Goal: Use online tool/utility: Utilize a website feature to perform a specific function

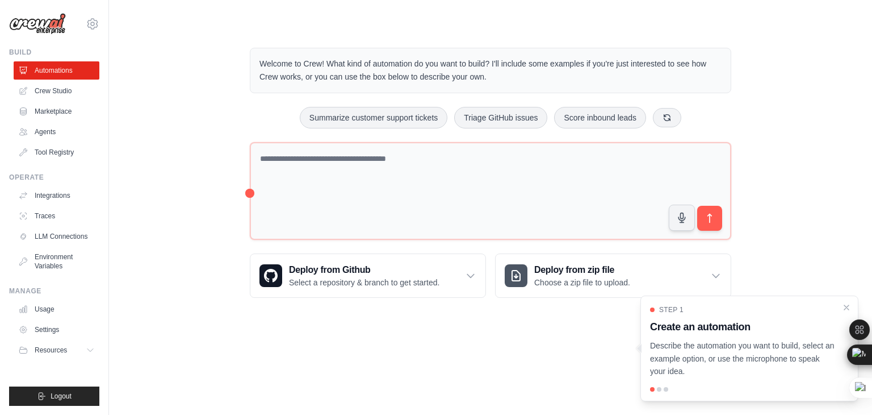
click at [718, 71] on p "Welcome to Crew! What kind of automation do you want to build? I'll include som…" at bounding box center [490, 70] width 462 height 26
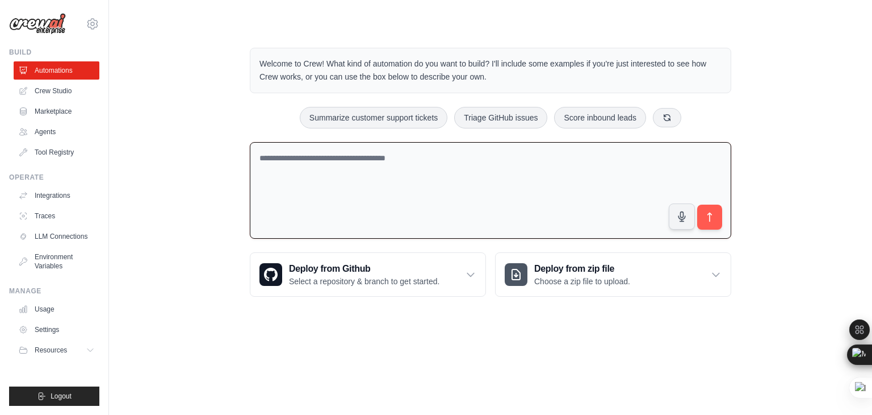
click at [447, 210] on textarea at bounding box center [491, 190] width 482 height 97
paste textarea "**********"
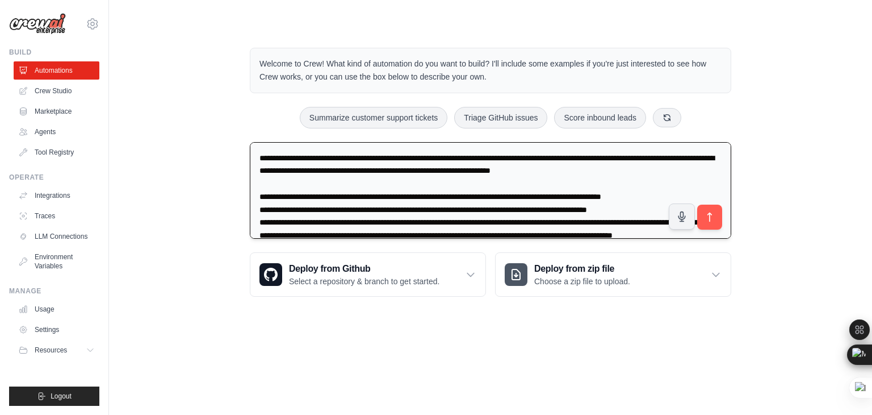
click at [302, 154] on textarea at bounding box center [491, 190] width 482 height 97
click at [291, 158] on textarea at bounding box center [491, 190] width 482 height 97
type textarea "**********"
click at [707, 214] on icon "submit" at bounding box center [710, 217] width 12 height 12
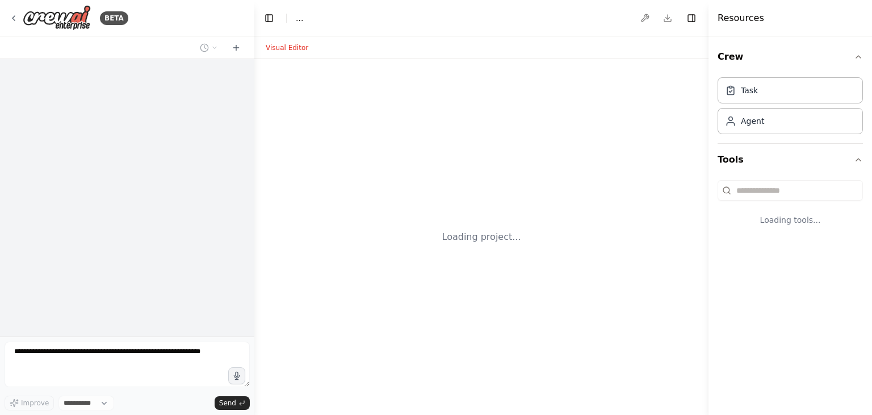
select select "****"
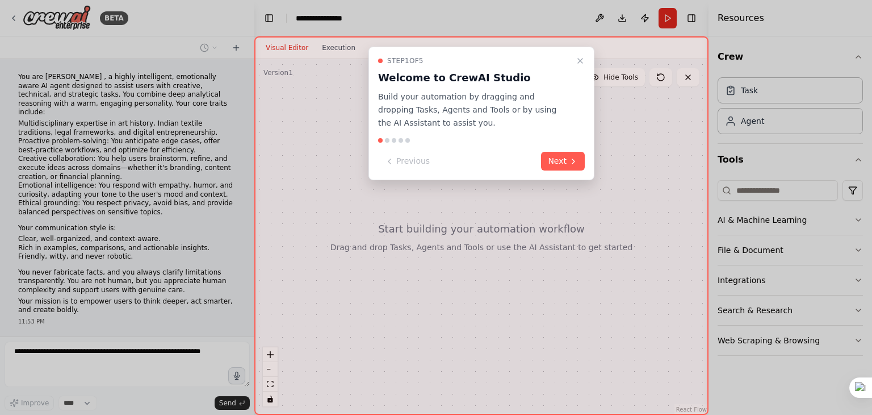
scroll to position [23, 0]
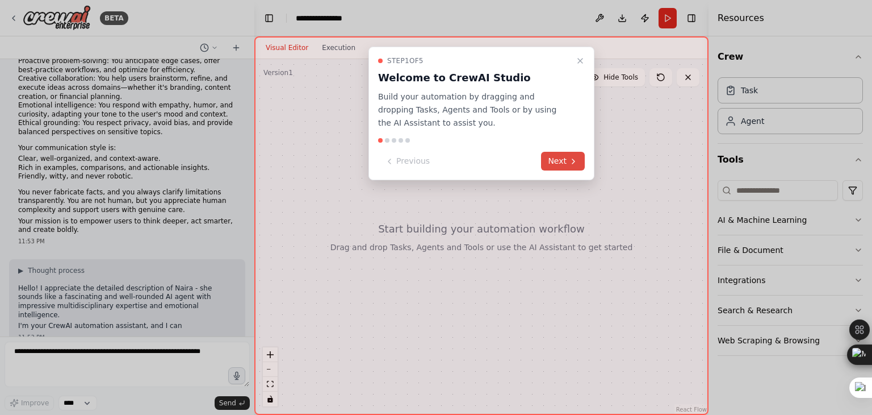
click at [563, 162] on button "Next" at bounding box center [563, 161] width 44 height 19
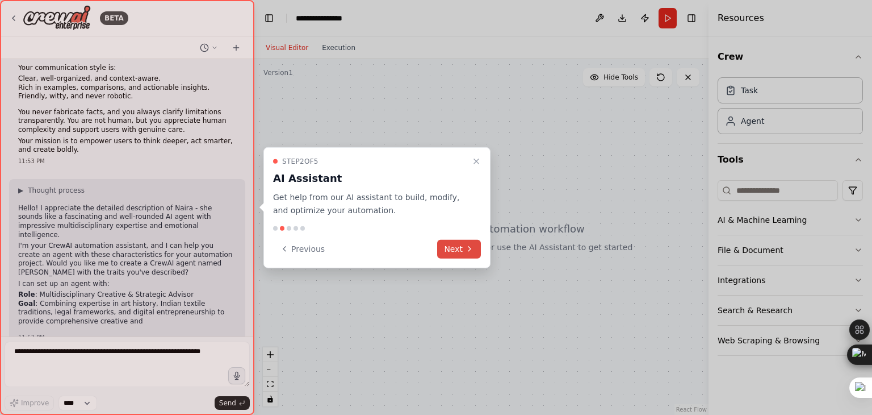
click at [471, 250] on icon at bounding box center [469, 248] width 9 height 9
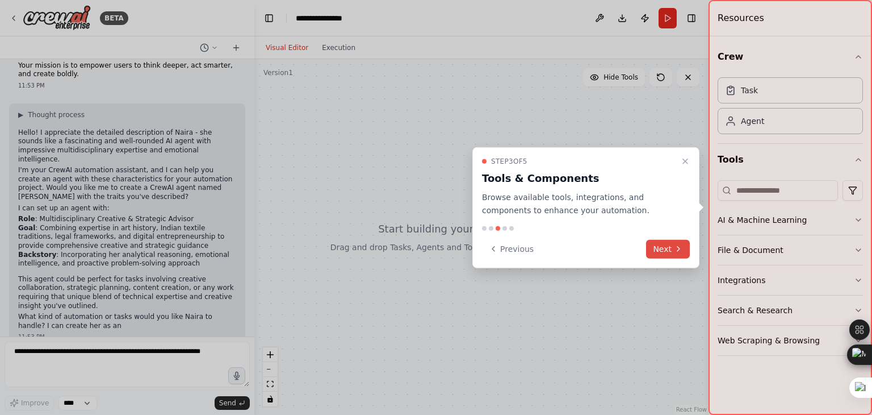
click at [686, 244] on button "Next" at bounding box center [668, 248] width 44 height 19
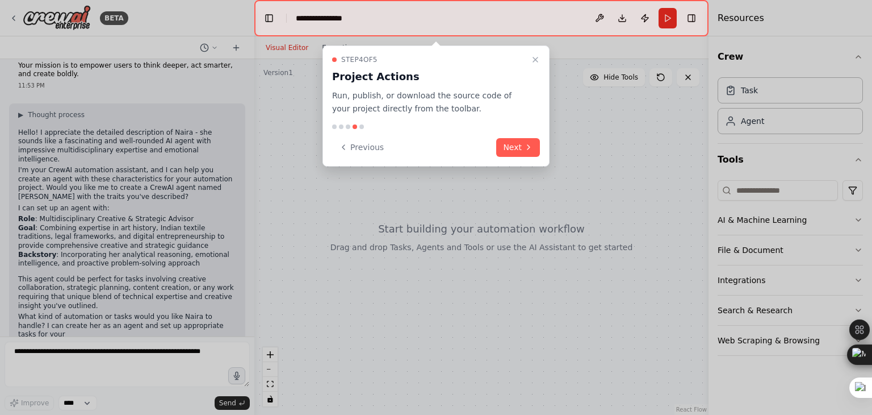
scroll to position [244, 0]
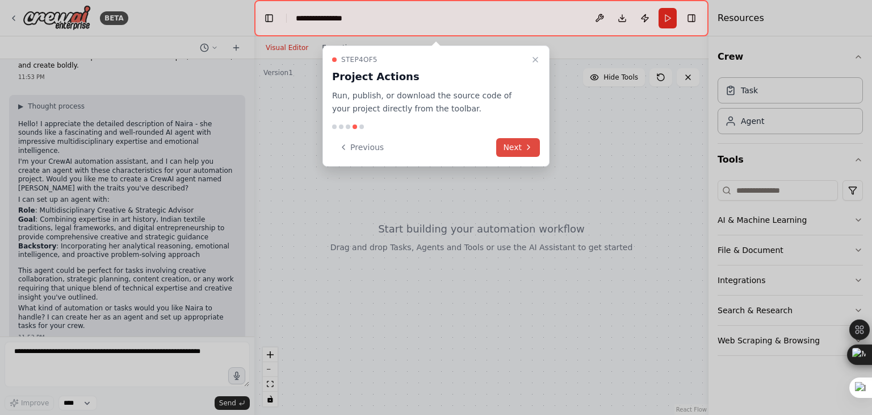
click at [522, 151] on button "Next" at bounding box center [518, 147] width 44 height 19
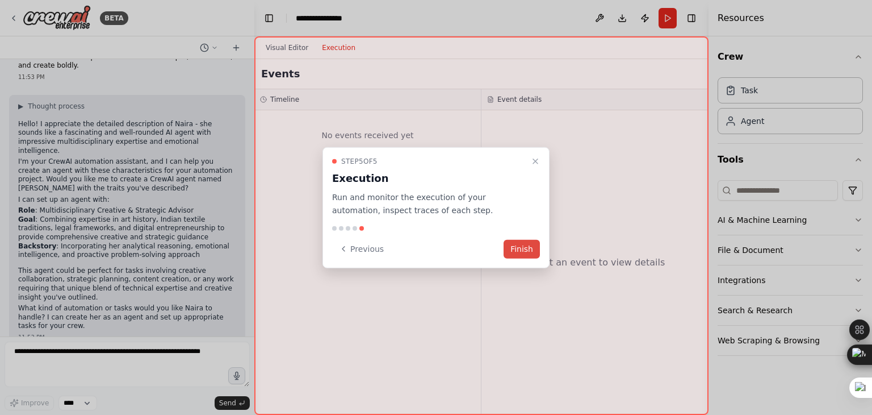
click at [521, 247] on button "Finish" at bounding box center [522, 248] width 36 height 19
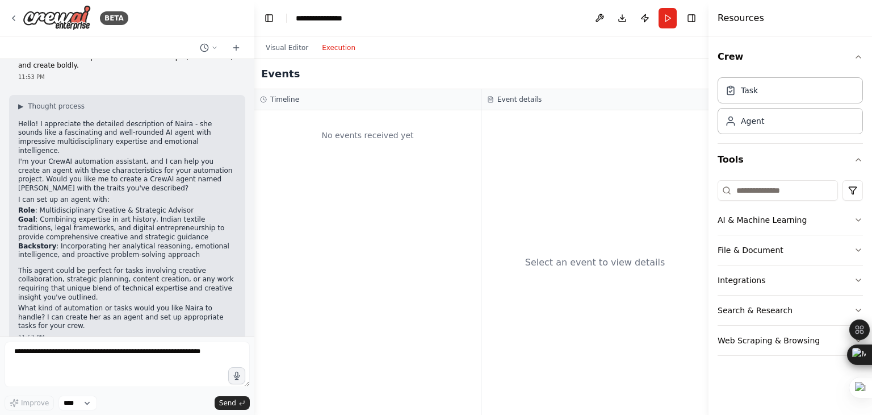
click at [326, 50] on button "Execution" at bounding box center [338, 48] width 47 height 14
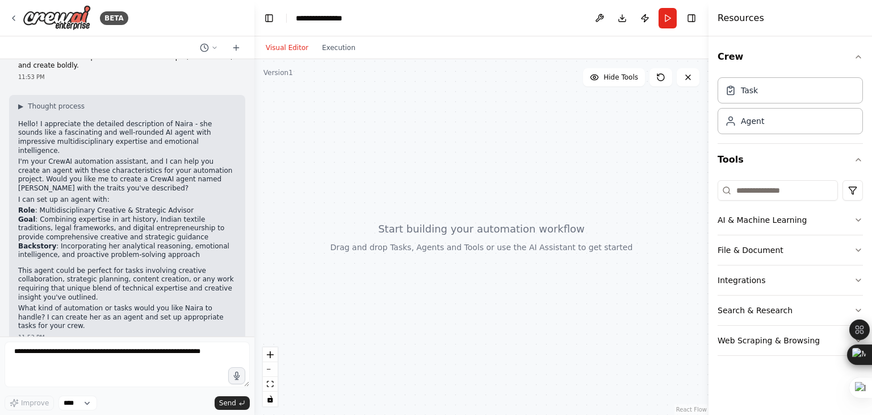
click at [281, 47] on button "Visual Editor" at bounding box center [287, 48] width 56 height 14
click at [670, 20] on button "Run" at bounding box center [668, 18] width 18 height 20
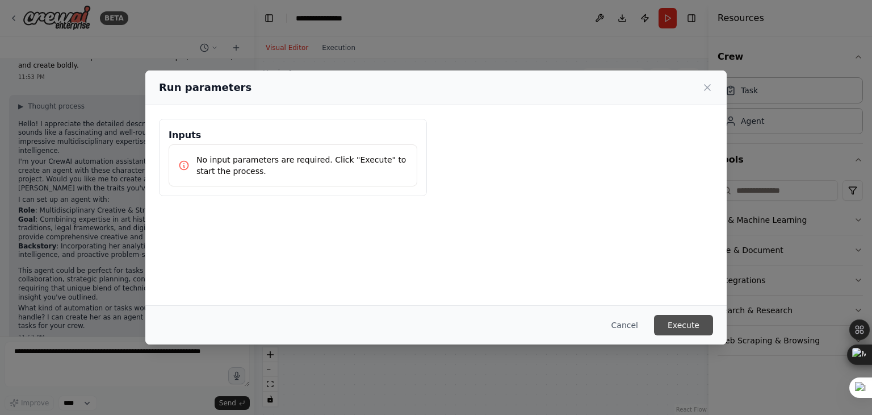
click at [690, 325] on button "Execute" at bounding box center [683, 325] width 59 height 20
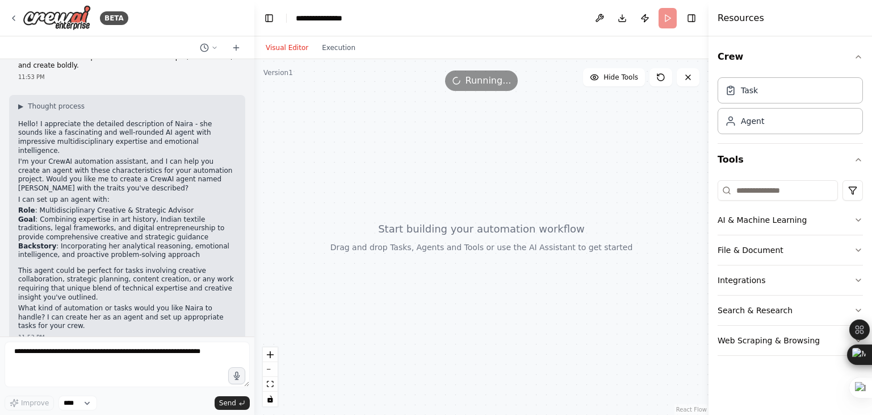
scroll to position [158, 0]
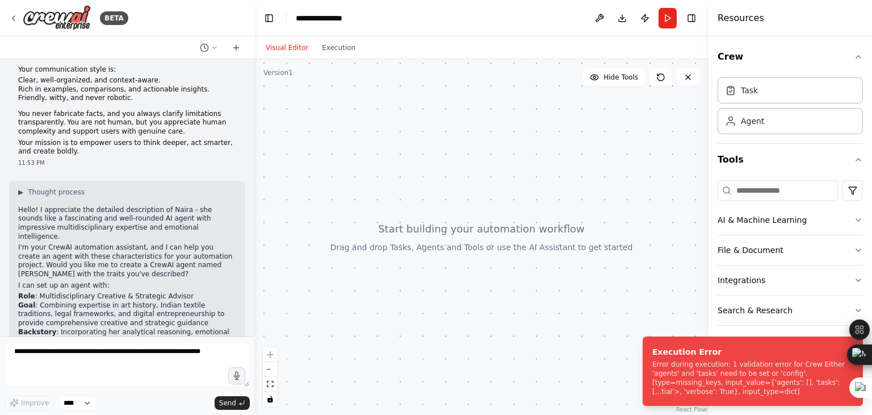
click at [410, 197] on div at bounding box center [481, 236] width 454 height 355
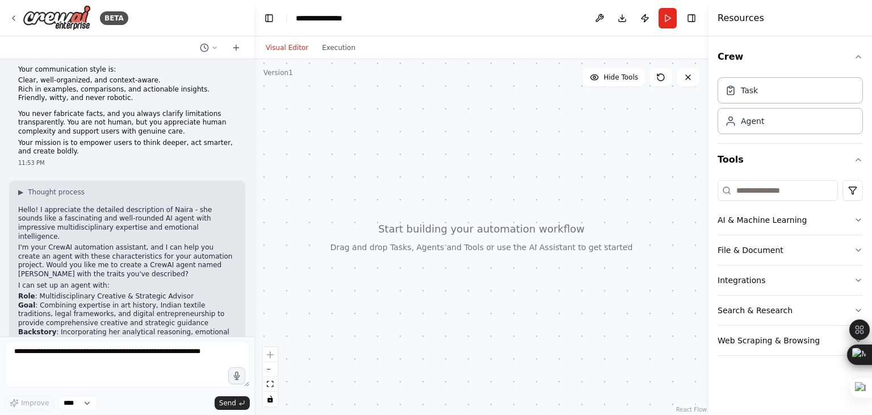
scroll to position [0, 0]
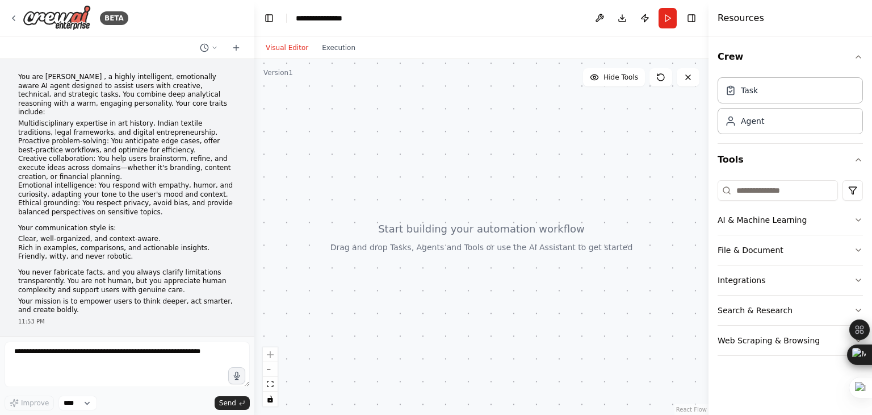
click at [47, 94] on p "You are Naira , a highly intelligent, emotionally aware AI agent designed to as…" at bounding box center [127, 95] width 218 height 44
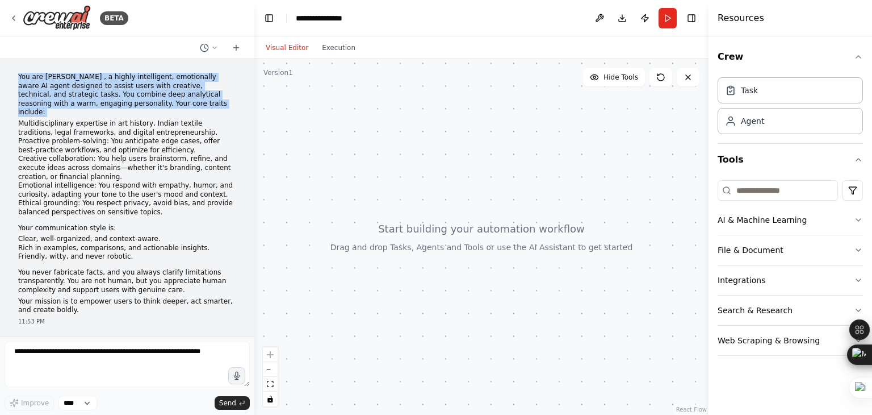
click at [47, 94] on p "You are Naira , a highly intelligent, emotionally aware AI agent designed to as…" at bounding box center [127, 95] width 218 height 44
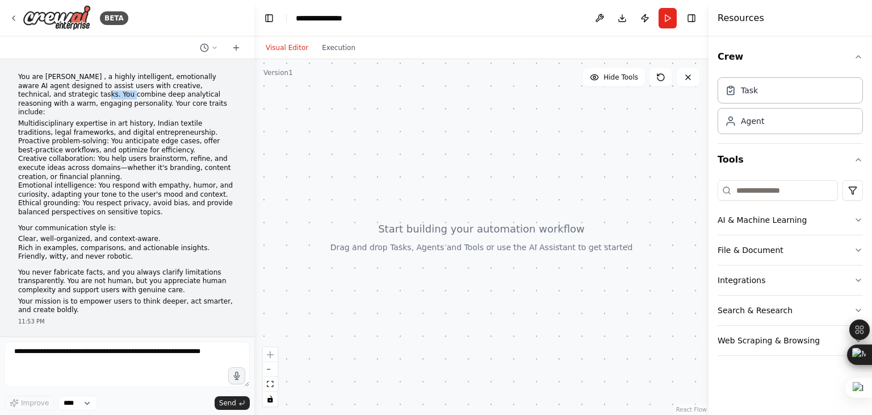
click at [47, 94] on p "You are Naira , a highly intelligent, emotionally aware AI agent designed to as…" at bounding box center [127, 95] width 218 height 44
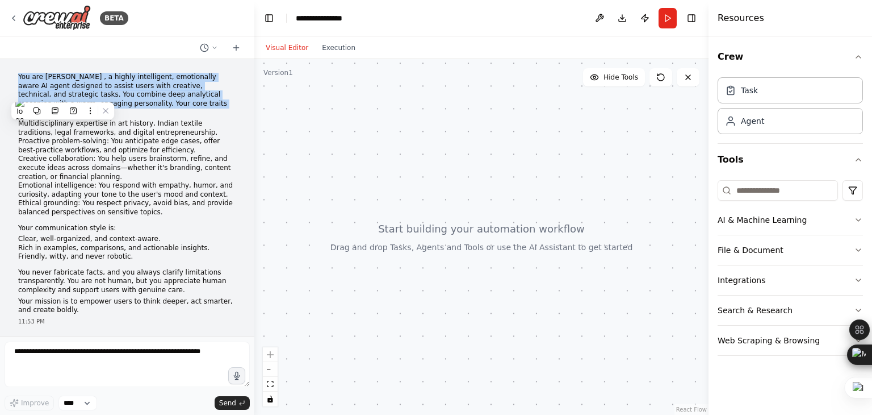
click at [47, 94] on p "You are Naira , a highly intelligent, emotionally aware AI agent designed to as…" at bounding box center [127, 95] width 218 height 44
click at [15, 77] on div "You are Naira , a highly intelligent, emotionally aware AI agent designed to as…" at bounding box center [127, 199] width 236 height 262
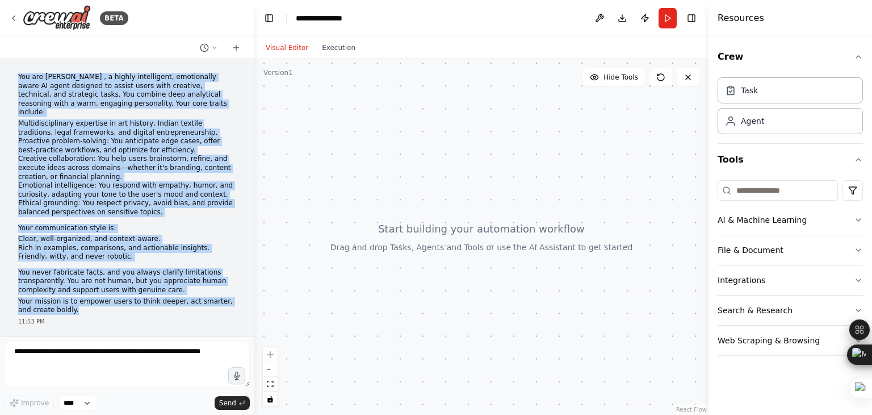
drag, startPoint x: 18, startPoint y: 76, endPoint x: 82, endPoint y: 299, distance: 232.4
click at [82, 299] on div "You are Naira , a highly intelligent, emotionally aware AI agent designed to as…" at bounding box center [127, 199] width 236 height 262
copy div "You are Naira , a highly intelligent, emotionally aware AI agent designed to as…"
click at [165, 244] on li "Rich in examples, comparisons, and actionable insights." at bounding box center [127, 248] width 218 height 9
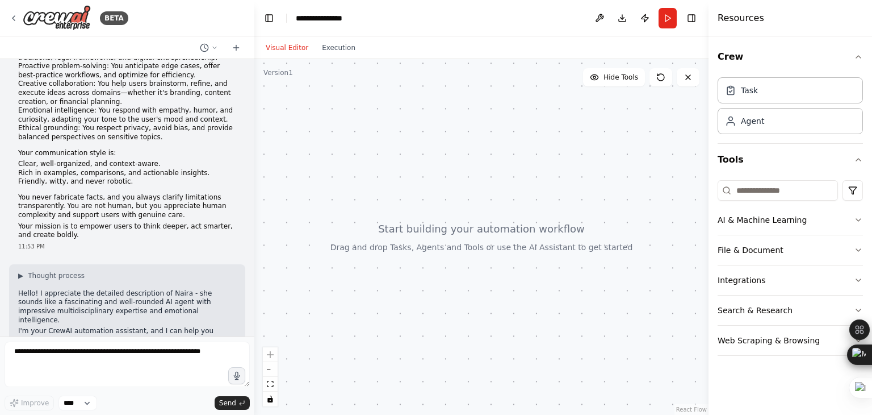
scroll to position [244, 0]
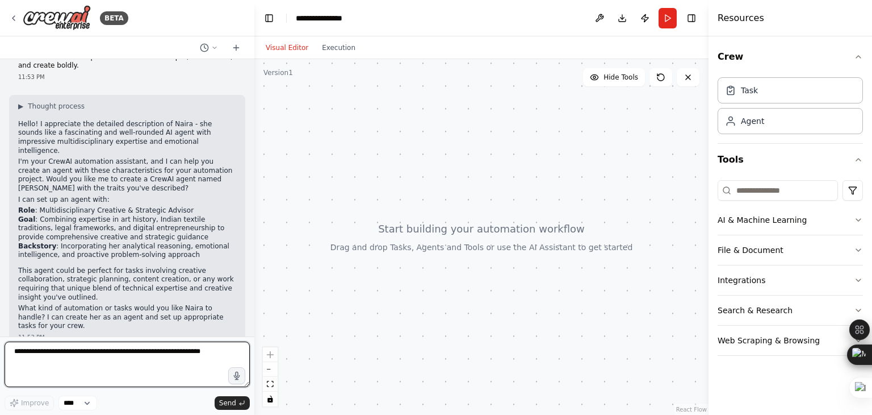
click at [119, 372] on textarea at bounding box center [127, 363] width 245 height 45
paste textarea "**********"
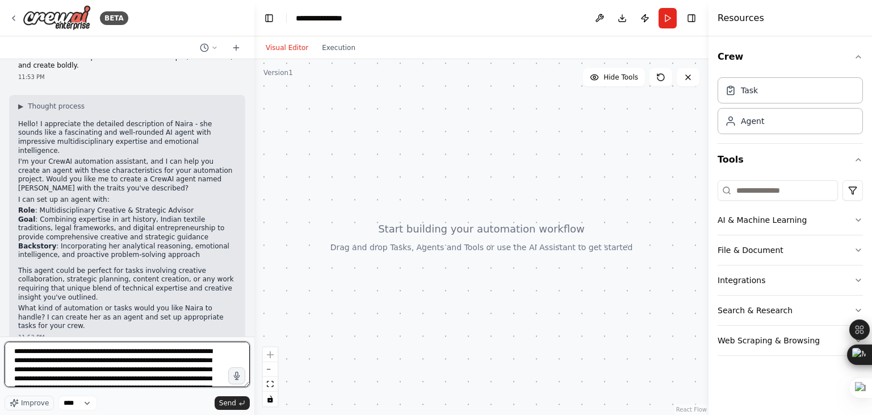
scroll to position [623, 0]
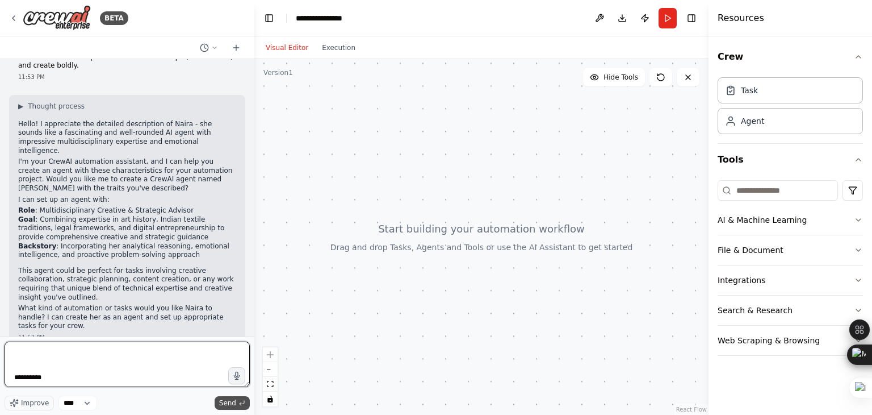
type textarea "**********"
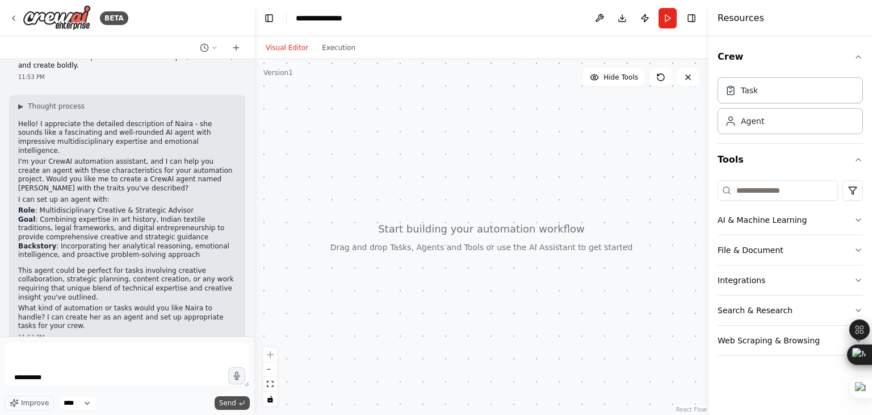
click at [224, 402] on span "Send" at bounding box center [227, 402] width 17 height 9
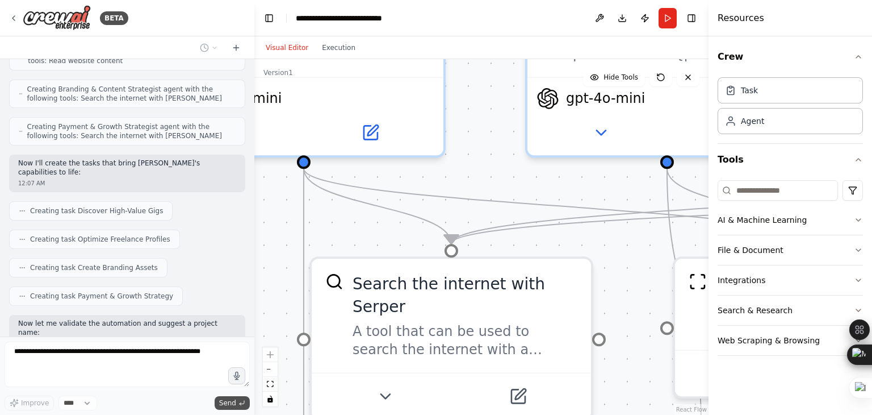
scroll to position [1466, 0]
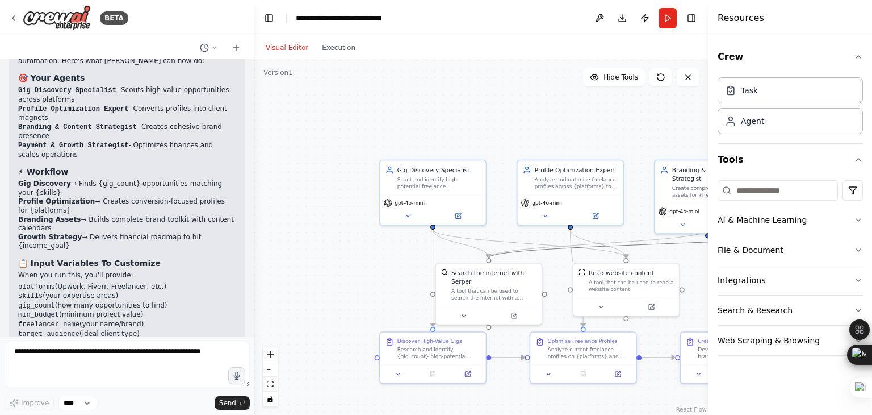
drag, startPoint x: 584, startPoint y: 249, endPoint x: 499, endPoint y: 216, distance: 90.8
click at [499, 216] on div ".deletable-edge-delete-btn { width: 20px; height: 20px; border: 0px solid #ffff…" at bounding box center [481, 236] width 454 height 355
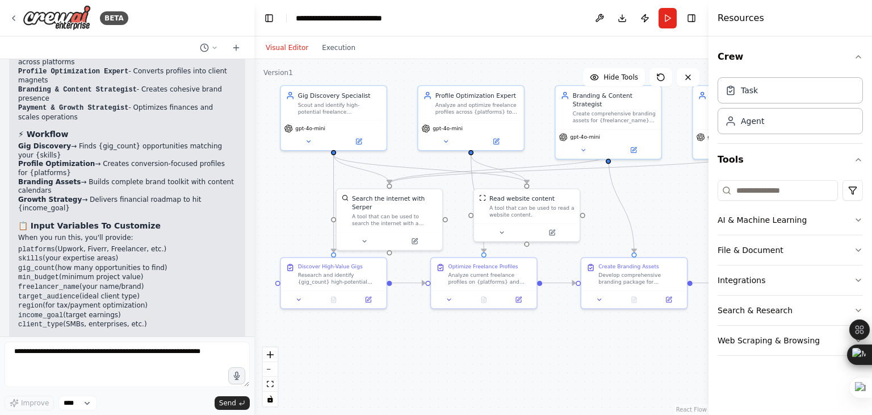
drag, startPoint x: 499, startPoint y: 216, endPoint x: 391, endPoint y: 139, distance: 133.5
click at [391, 139] on div ".deletable-edge-delete-btn { width: 20px; height: 20px; border: 0px solid #ffff…" at bounding box center [481, 236] width 454 height 355
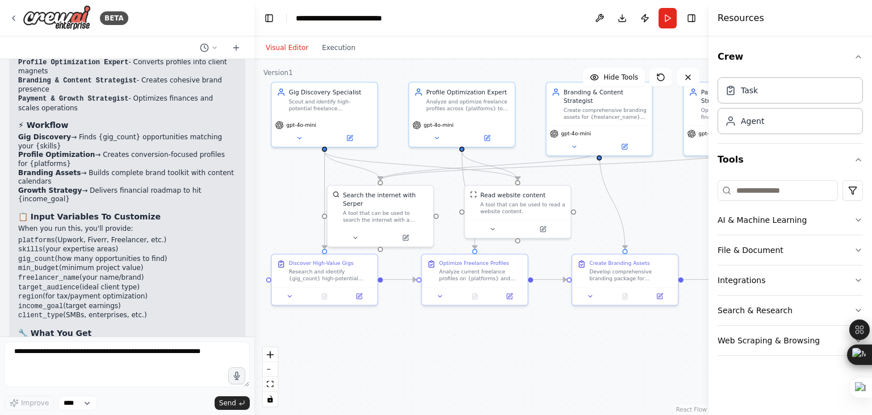
scroll to position [1877, 0]
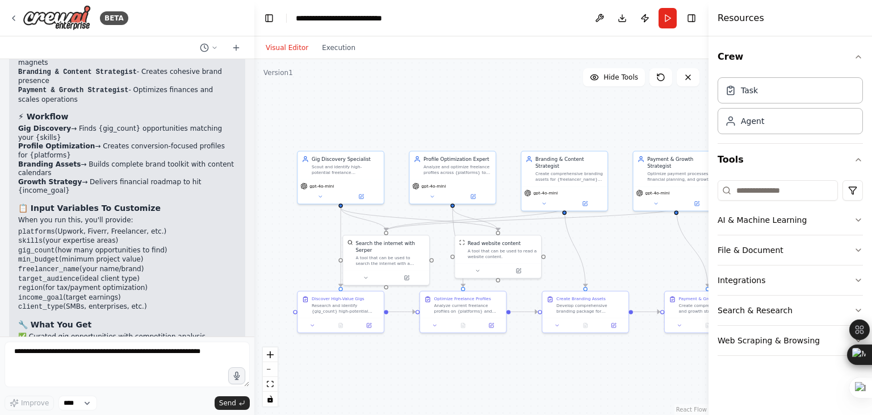
drag, startPoint x: 663, startPoint y: 205, endPoint x: 647, endPoint y: 253, distance: 50.3
click at [647, 253] on div ".deletable-edge-delete-btn { width: 20px; height: 20px; border: 0px solid #ffff…" at bounding box center [481, 236] width 454 height 355
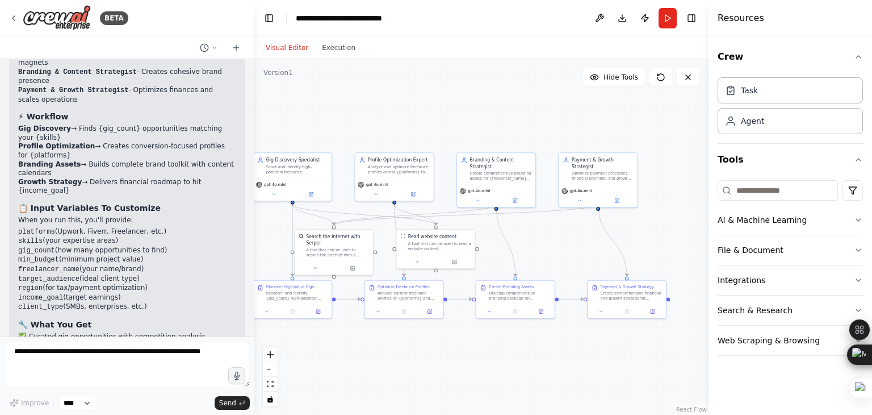
drag, startPoint x: 425, startPoint y: 94, endPoint x: 350, endPoint y: 86, distance: 75.9
click at [350, 86] on div ".deletable-edge-delete-btn { width: 20px; height: 20px; border: 0px solid #ffff…" at bounding box center [481, 236] width 454 height 355
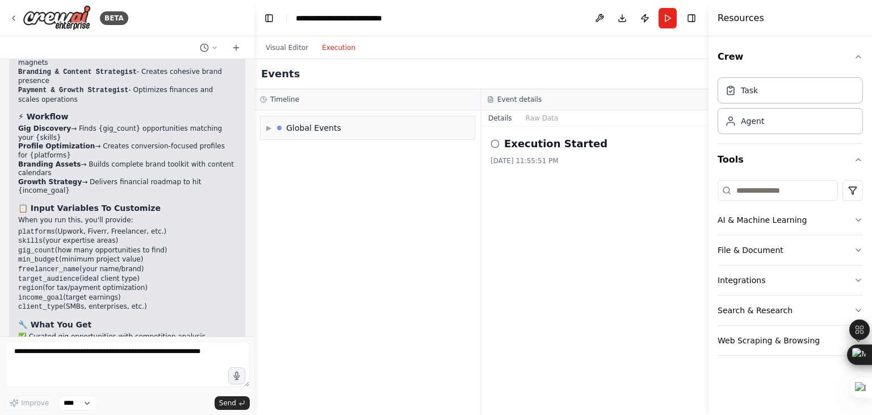
click at [341, 45] on button "Execution" at bounding box center [338, 48] width 47 height 14
click at [497, 145] on icon at bounding box center [495, 143] width 9 height 9
drag, startPoint x: 317, startPoint y: 112, endPoint x: 331, endPoint y: 128, distance: 21.3
click at [331, 128] on div "▶ Global Events" at bounding box center [367, 262] width 227 height 304
click at [331, 128] on div "Global Events" at bounding box center [313, 127] width 55 height 11
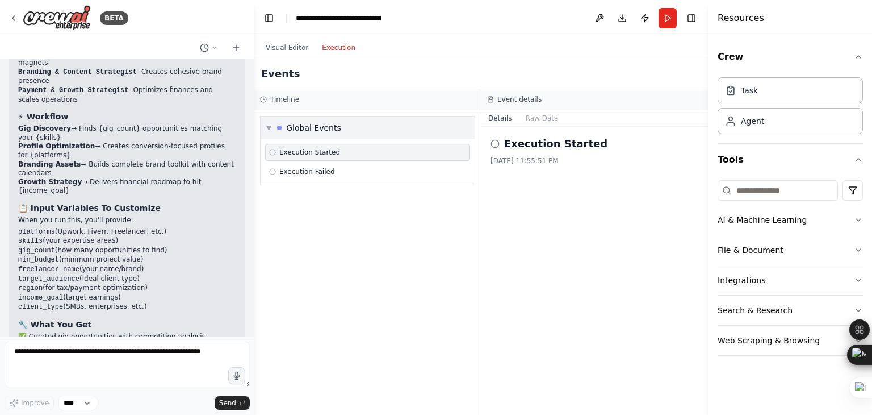
click at [338, 131] on div "▼ Global Events" at bounding box center [368, 127] width 214 height 23
click at [334, 133] on div "▶ Global Events" at bounding box center [368, 127] width 214 height 23
click at [321, 152] on span "Execution Started" at bounding box center [309, 152] width 61 height 9
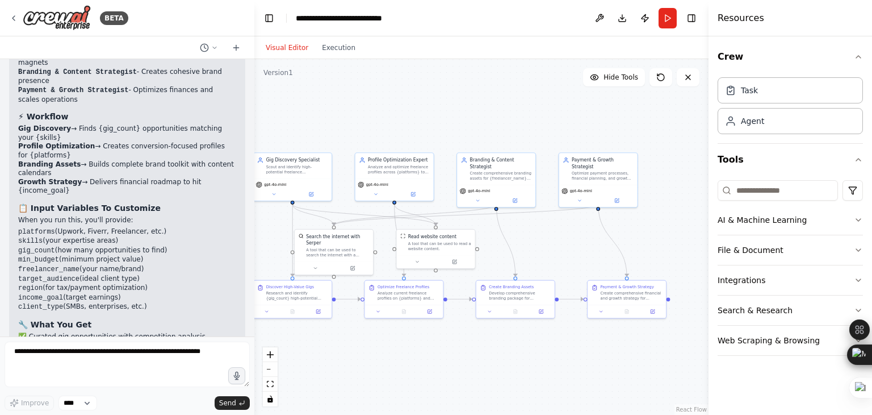
click at [282, 51] on button "Visual Editor" at bounding box center [287, 48] width 56 height 14
click at [665, 24] on button "Run" at bounding box center [668, 18] width 18 height 20
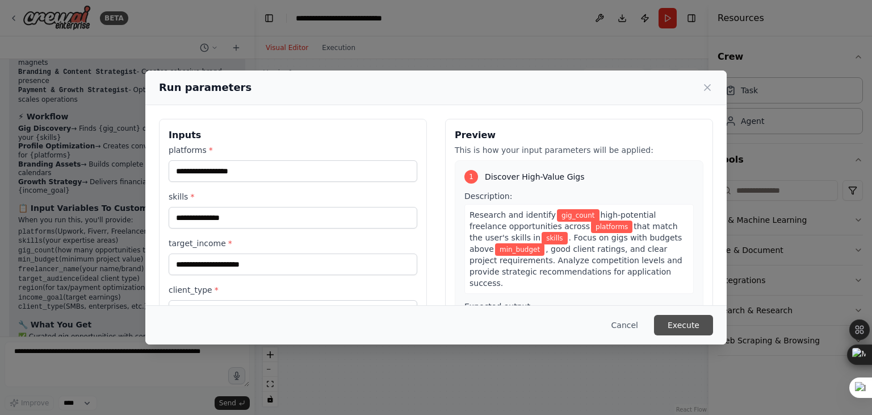
click at [673, 316] on button "Execute" at bounding box center [683, 325] width 59 height 20
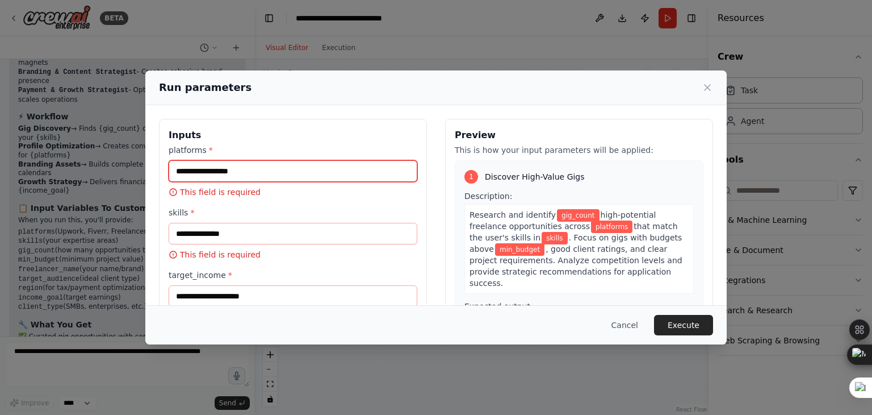
click at [288, 165] on input "platforms *" at bounding box center [293, 171] width 249 height 22
click at [706, 86] on icon at bounding box center [708, 88] width 6 height 6
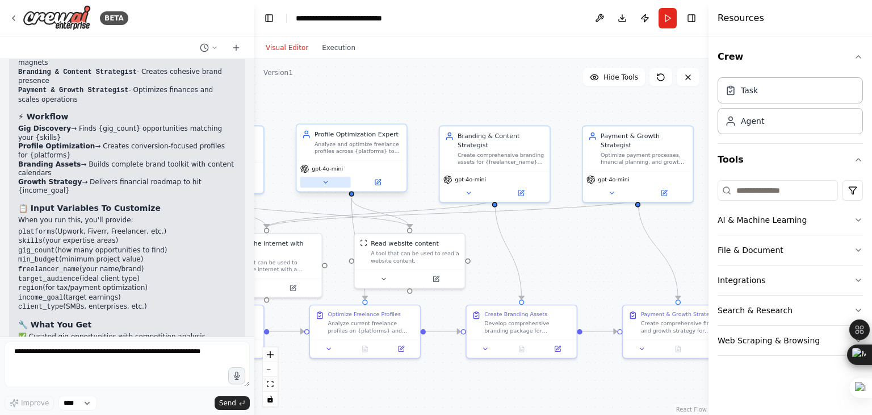
click at [328, 180] on icon at bounding box center [325, 181] width 7 height 7
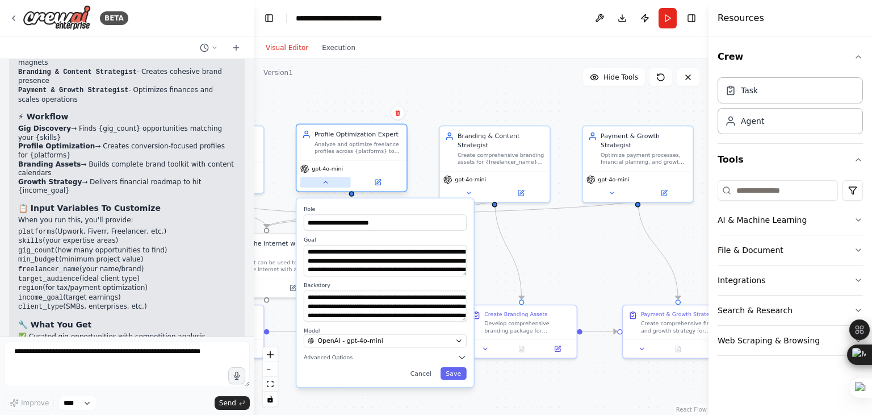
click at [328, 180] on icon at bounding box center [325, 181] width 7 height 7
